Goal: Information Seeking & Learning: Learn about a topic

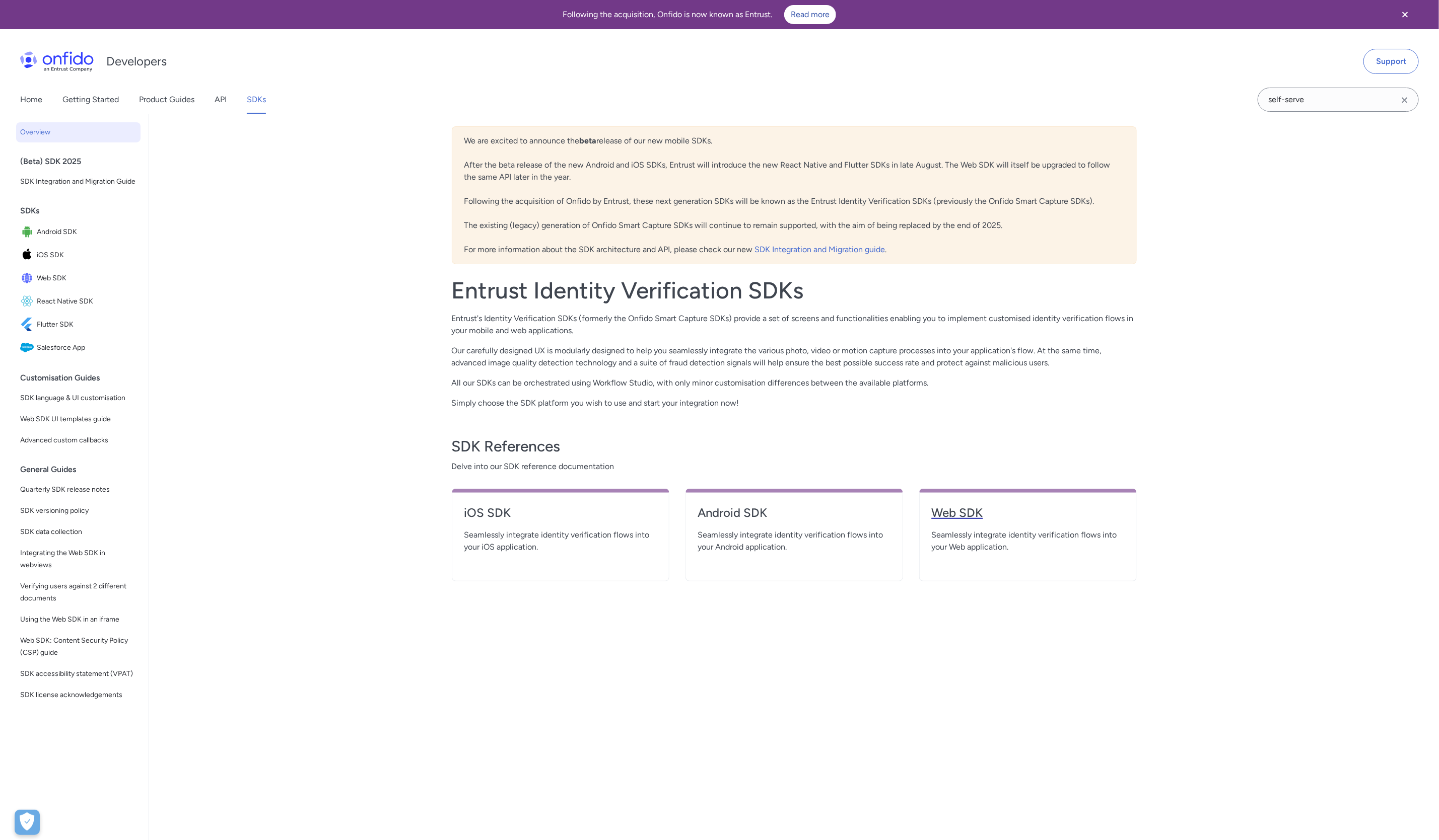
click at [961, 518] on h4 "Web SDK" at bounding box center [1028, 513] width 192 height 16
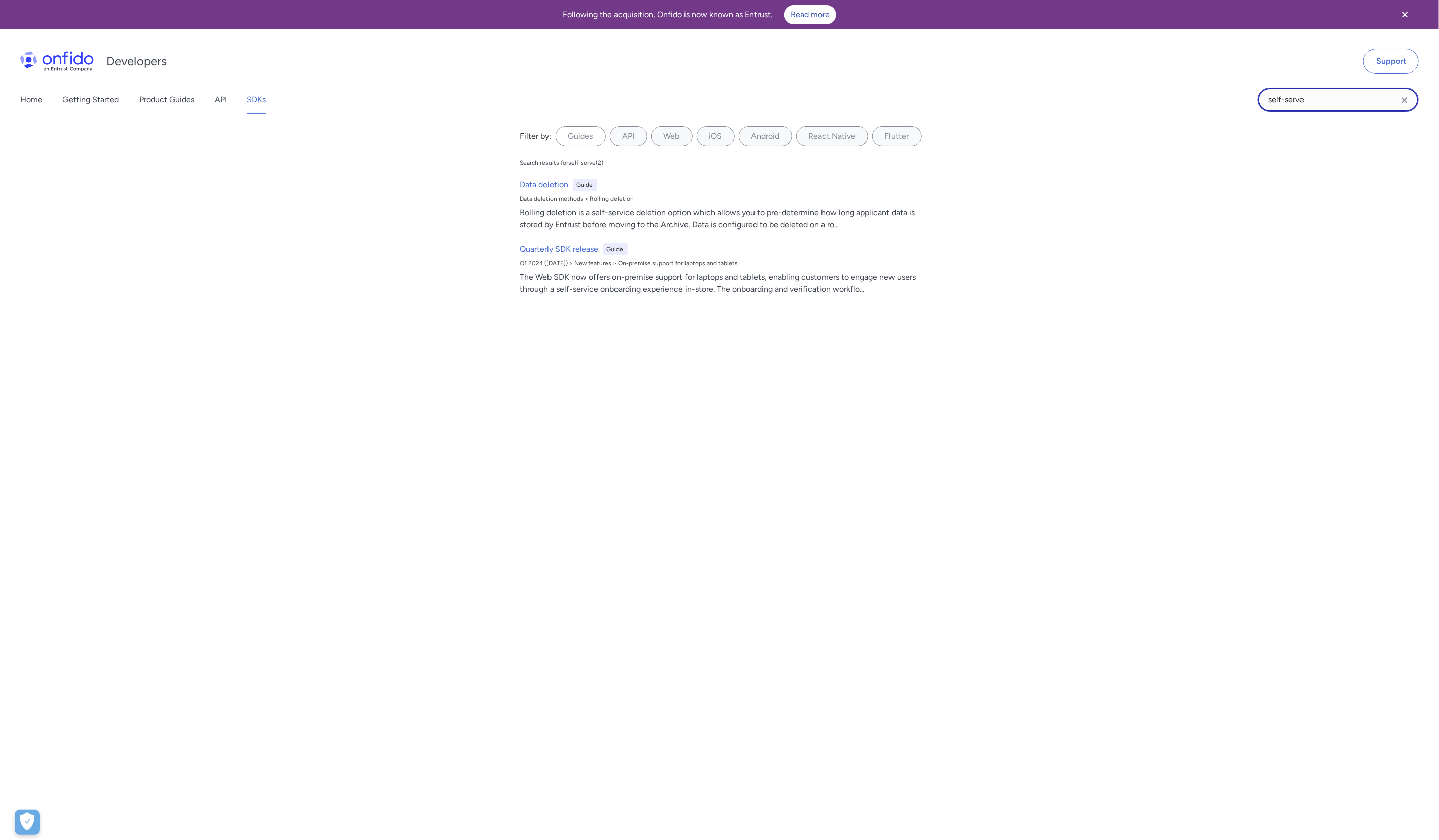
drag, startPoint x: 1307, startPoint y: 100, endPoint x: 1117, endPoint y: 103, distance: 190.0
click at [1117, 103] on div "Home Getting Started Product Guides API SDKs self-serve self-serve Filter by: G…" at bounding box center [720, 100] width 1439 height 28
type input "applicant"
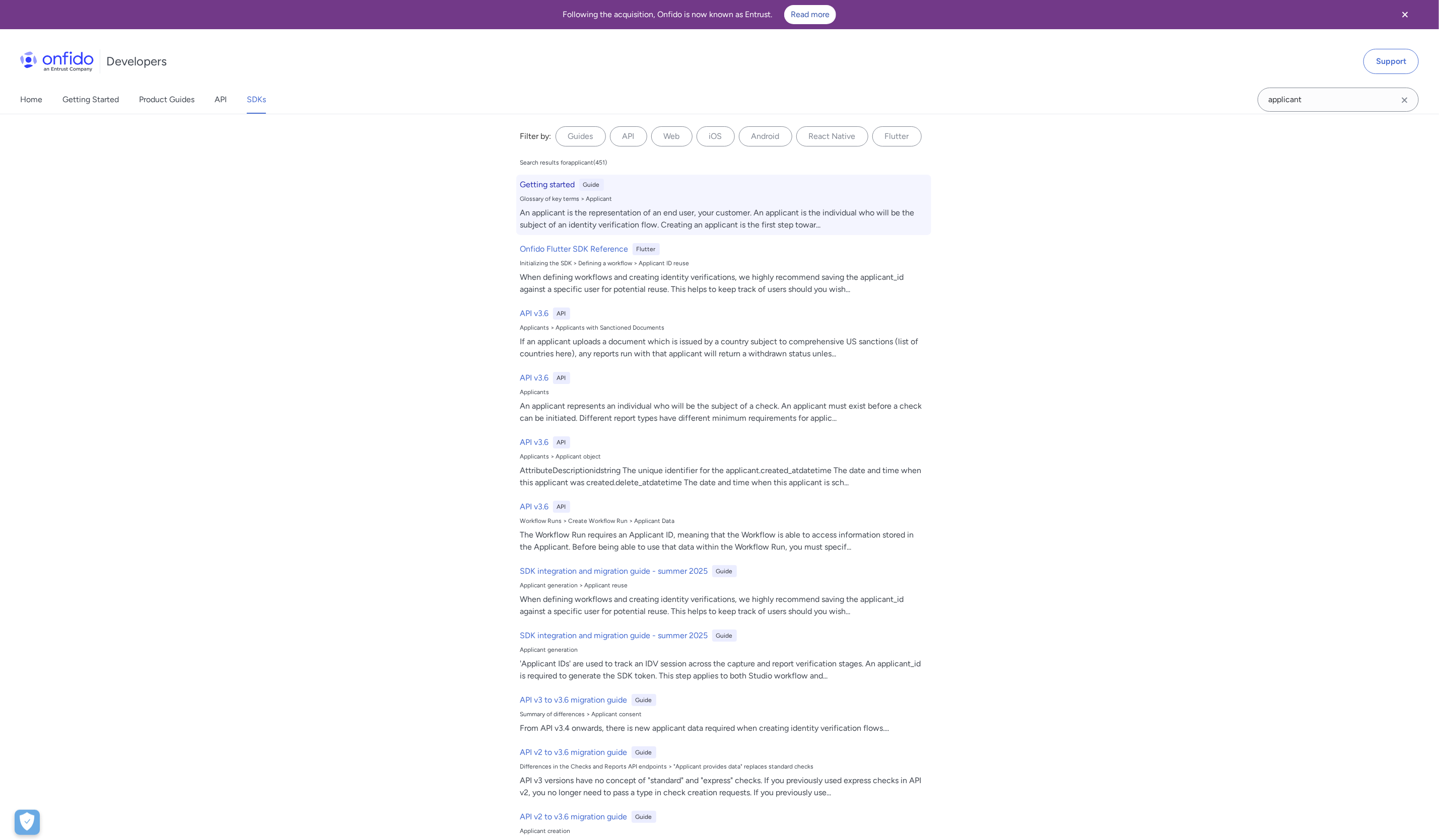
click at [549, 186] on h6 "Getting started" at bounding box center [548, 185] width 55 height 12
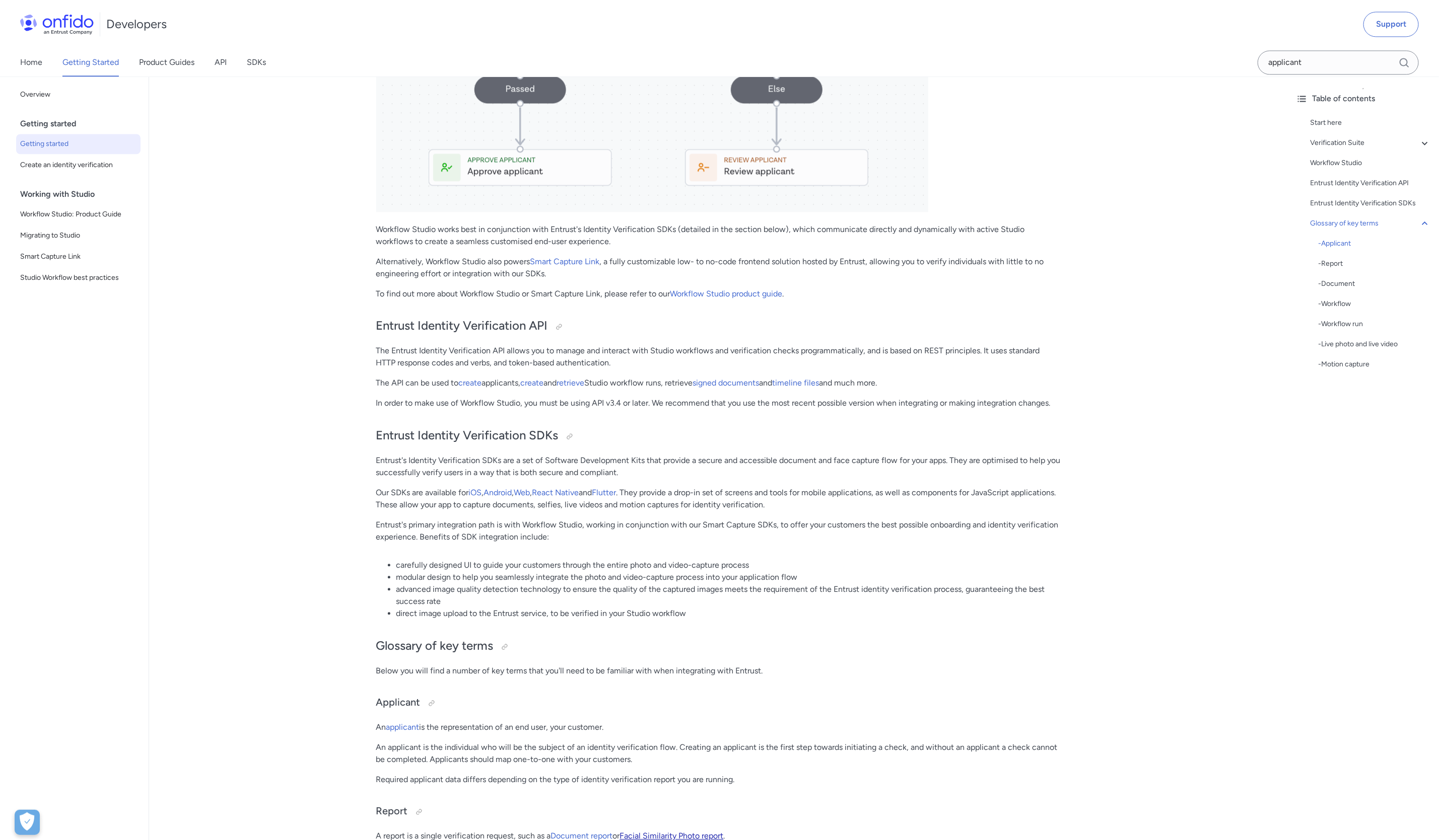
scroll to position [2238, 0]
